Goal: Information Seeking & Learning: Learn about a topic

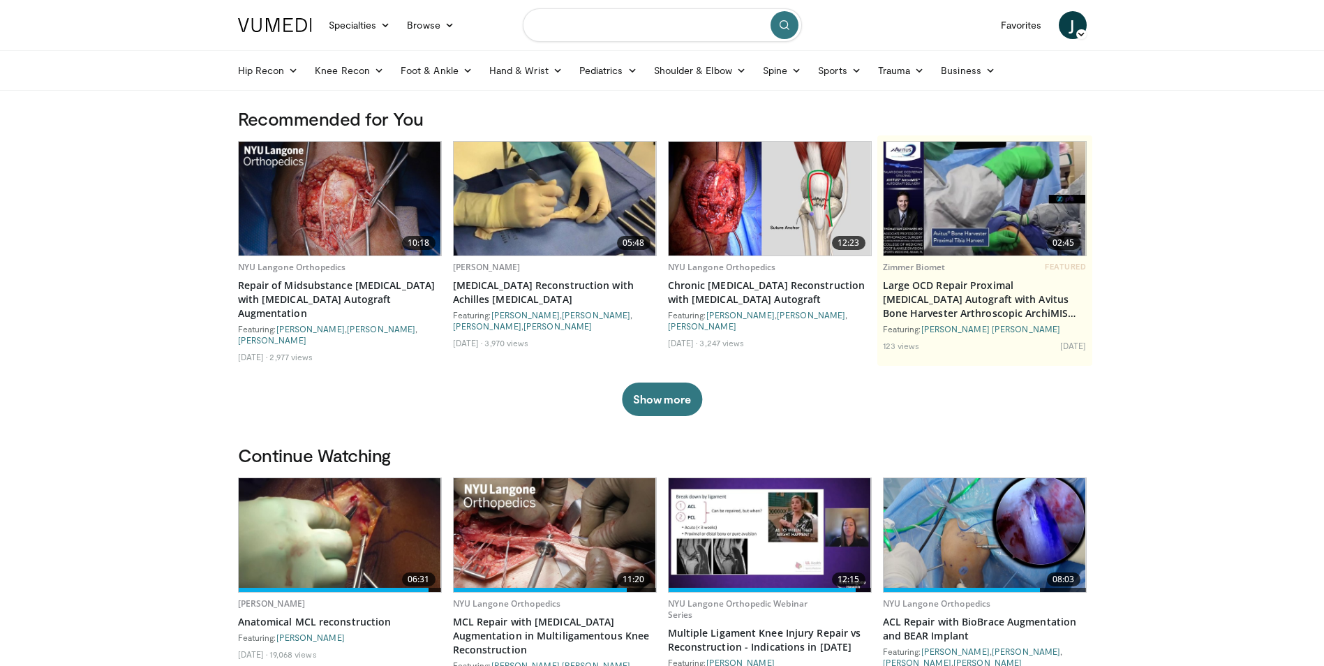
drag, startPoint x: 586, startPoint y: 18, endPoint x: 590, endPoint y: 28, distance: 10.6
click at [590, 28] on input "Search topics, interventions" at bounding box center [662, 25] width 279 height 34
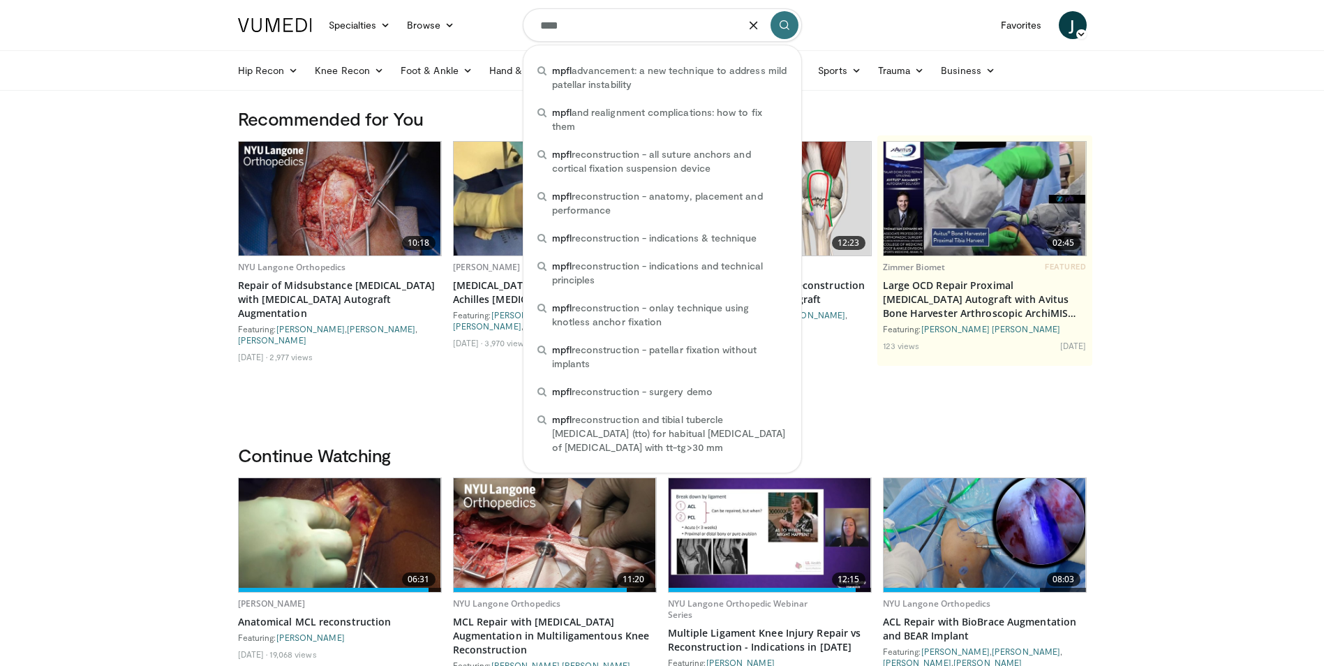
type input "****"
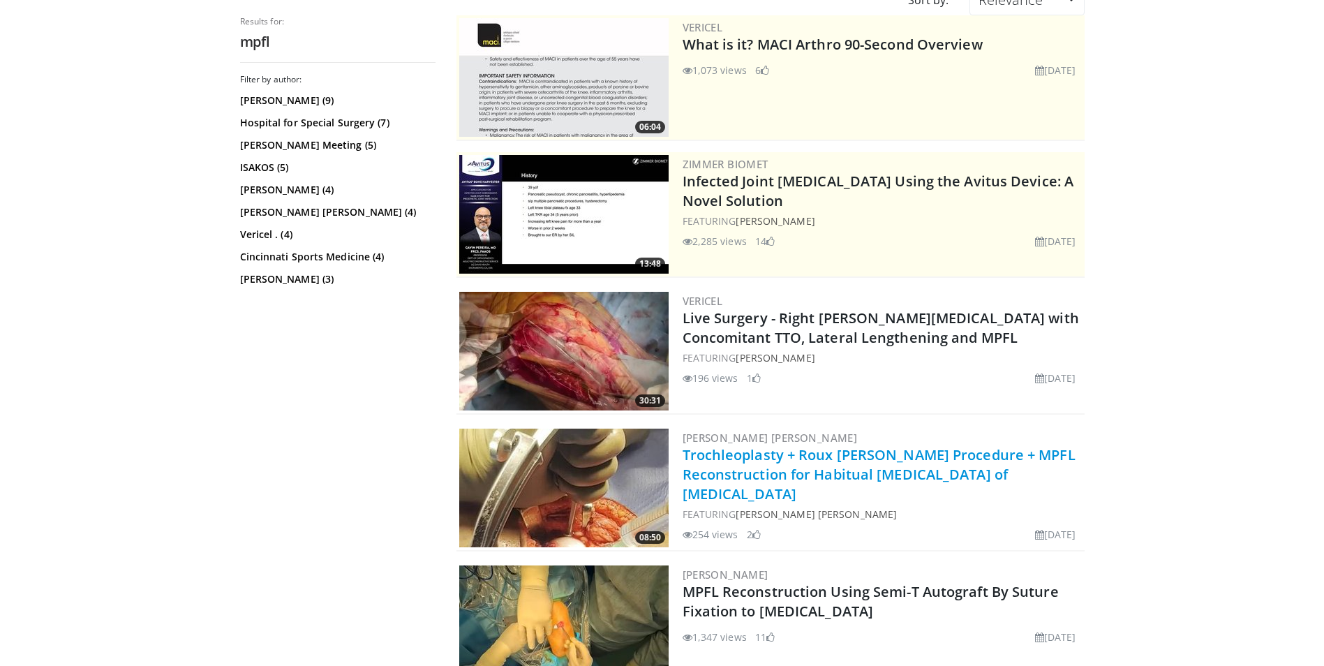
scroll to position [209, 0]
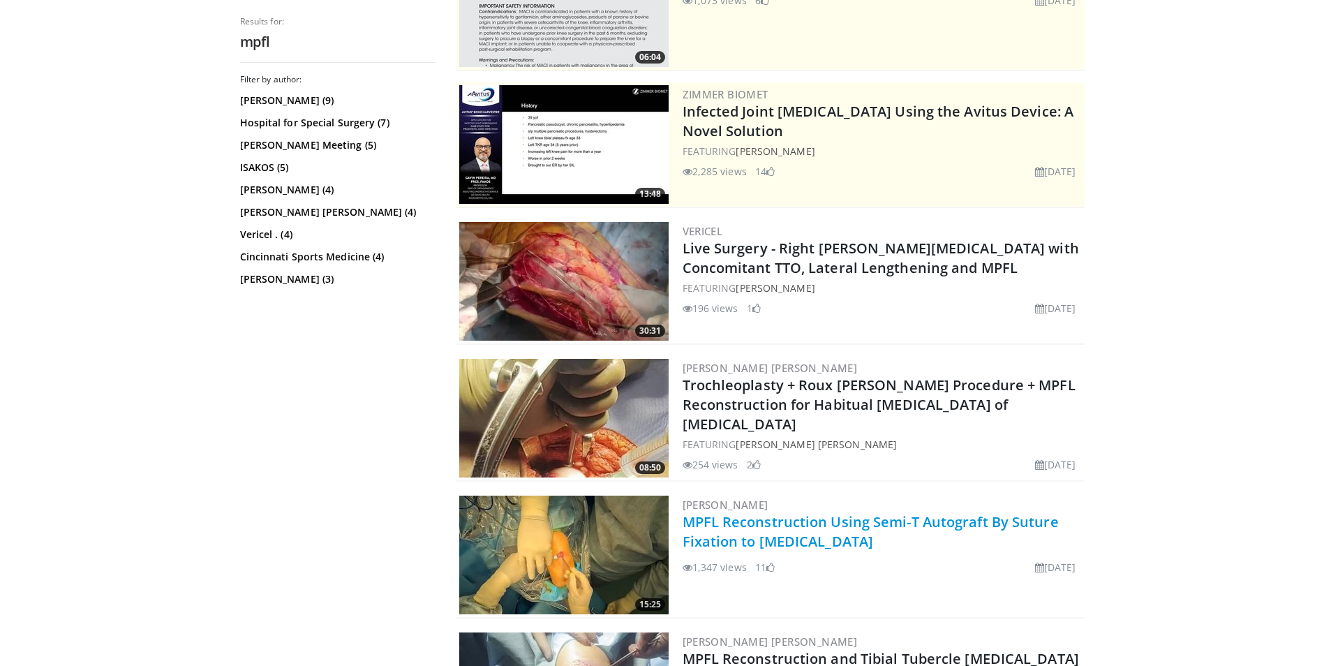
click at [767, 528] on link "MPFL Reconstruction Using Semi-T Autograft By Suture Fixation to Patella" at bounding box center [871, 531] width 376 height 38
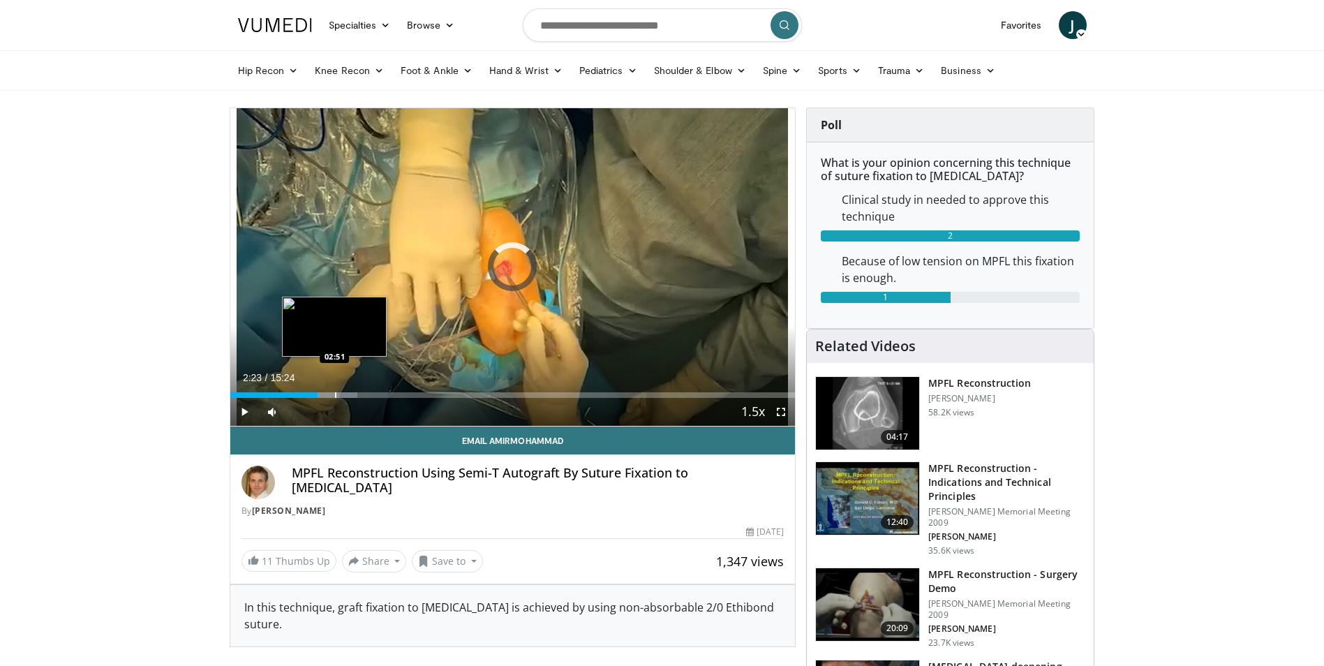
click at [335, 394] on div "Progress Bar" at bounding box center [335, 395] width 1 height 6
click at [366, 396] on div "Progress Bar" at bounding box center [366, 395] width 1 height 6
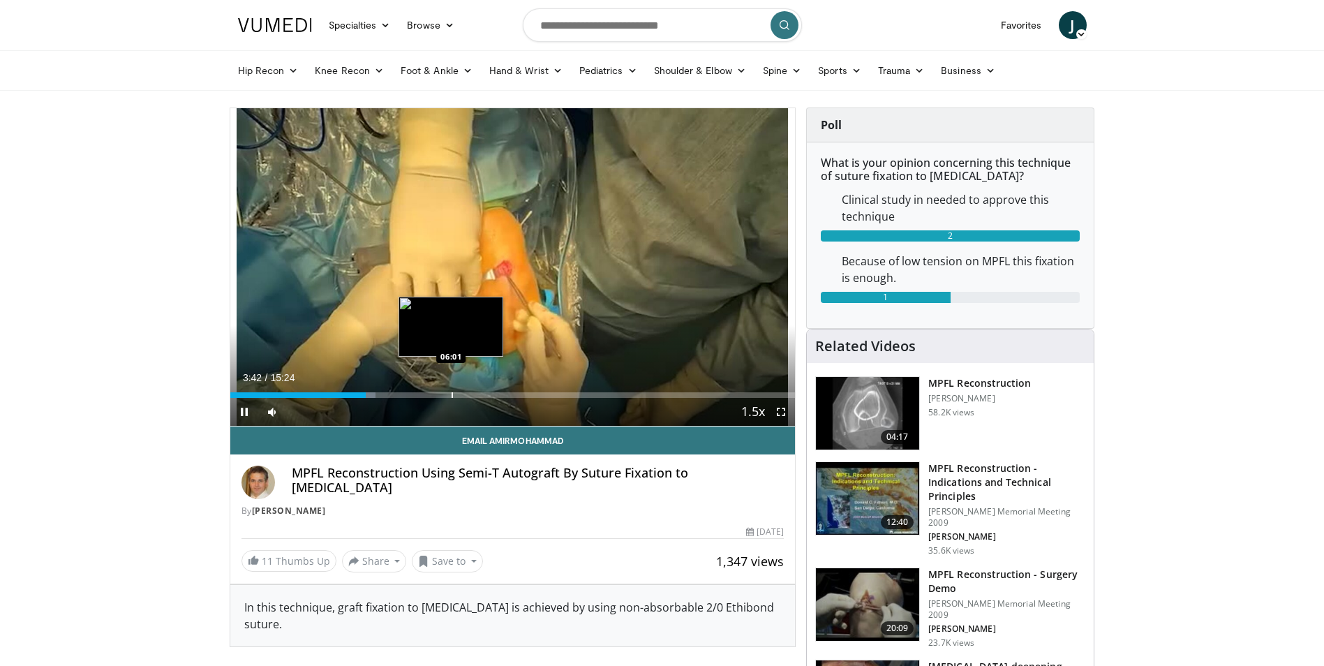
click at [452, 392] on div "Progress Bar" at bounding box center [452, 395] width 1 height 6
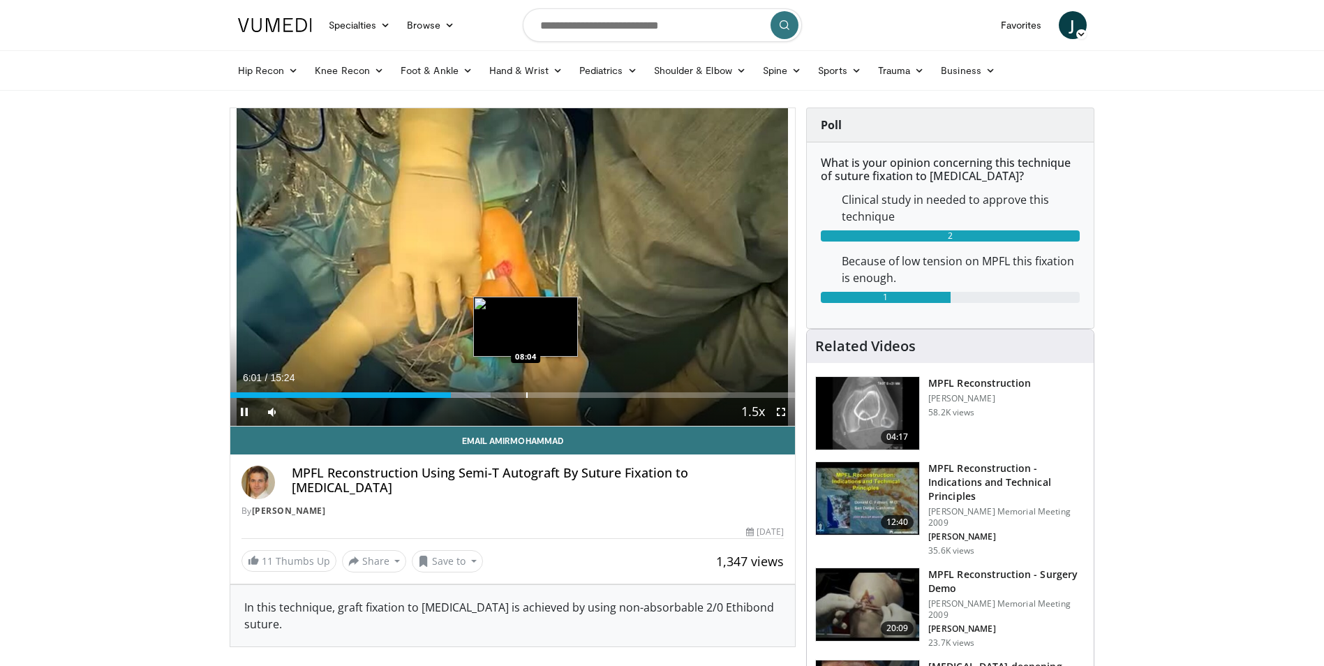
click at [526, 387] on div "Loaded : 46.13% 06:01 08:04" at bounding box center [512, 391] width 565 height 13
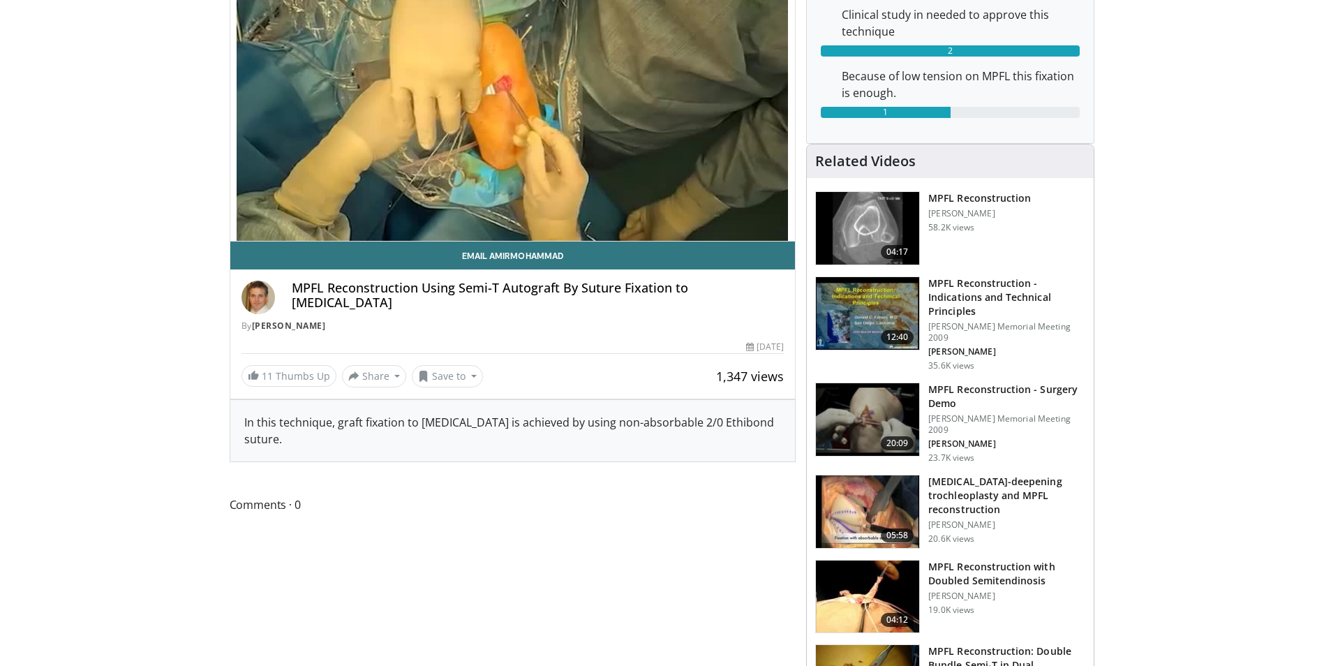
scroll to position [209, 0]
